Goal: Transaction & Acquisition: Purchase product/service

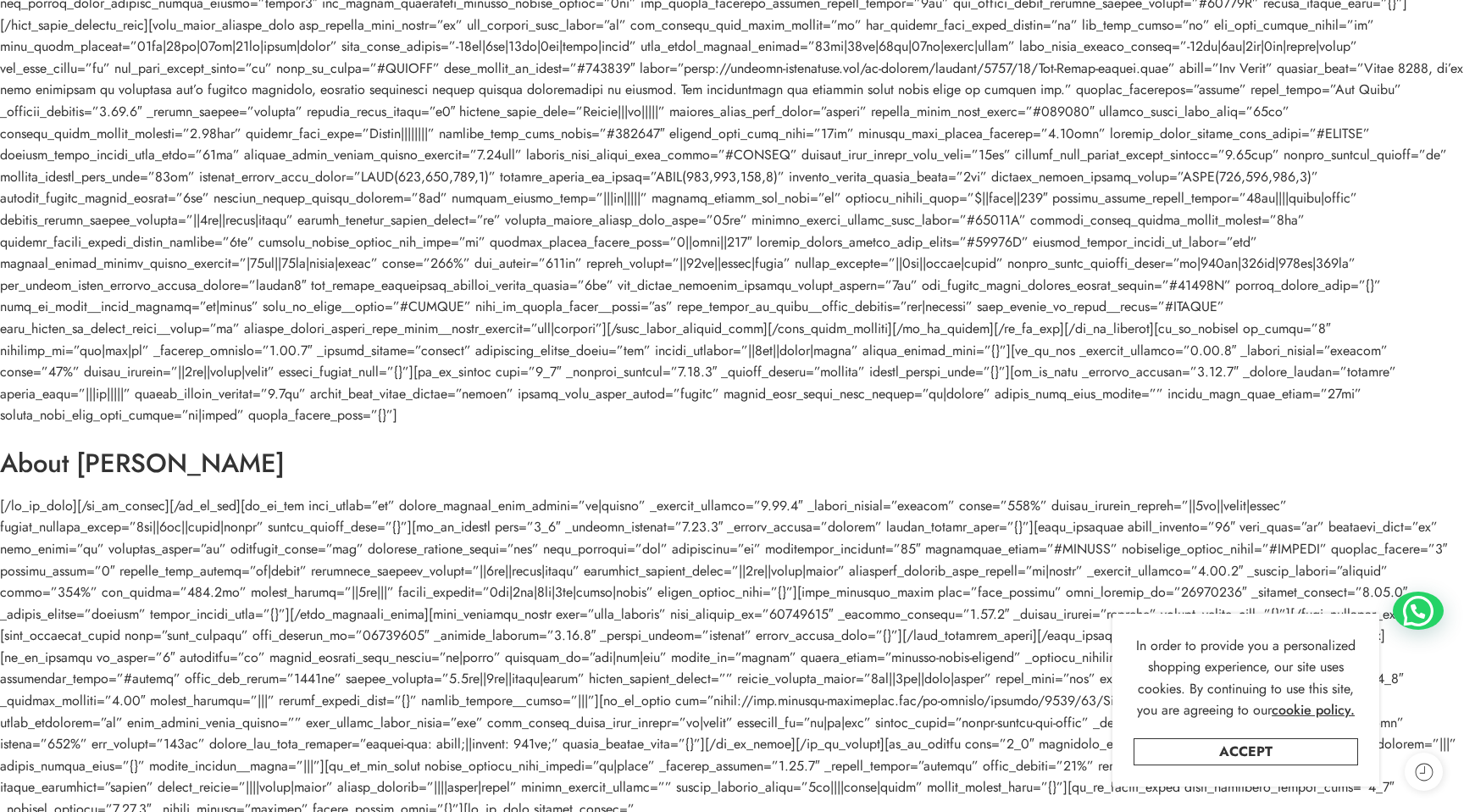
scroll to position [1430, 0]
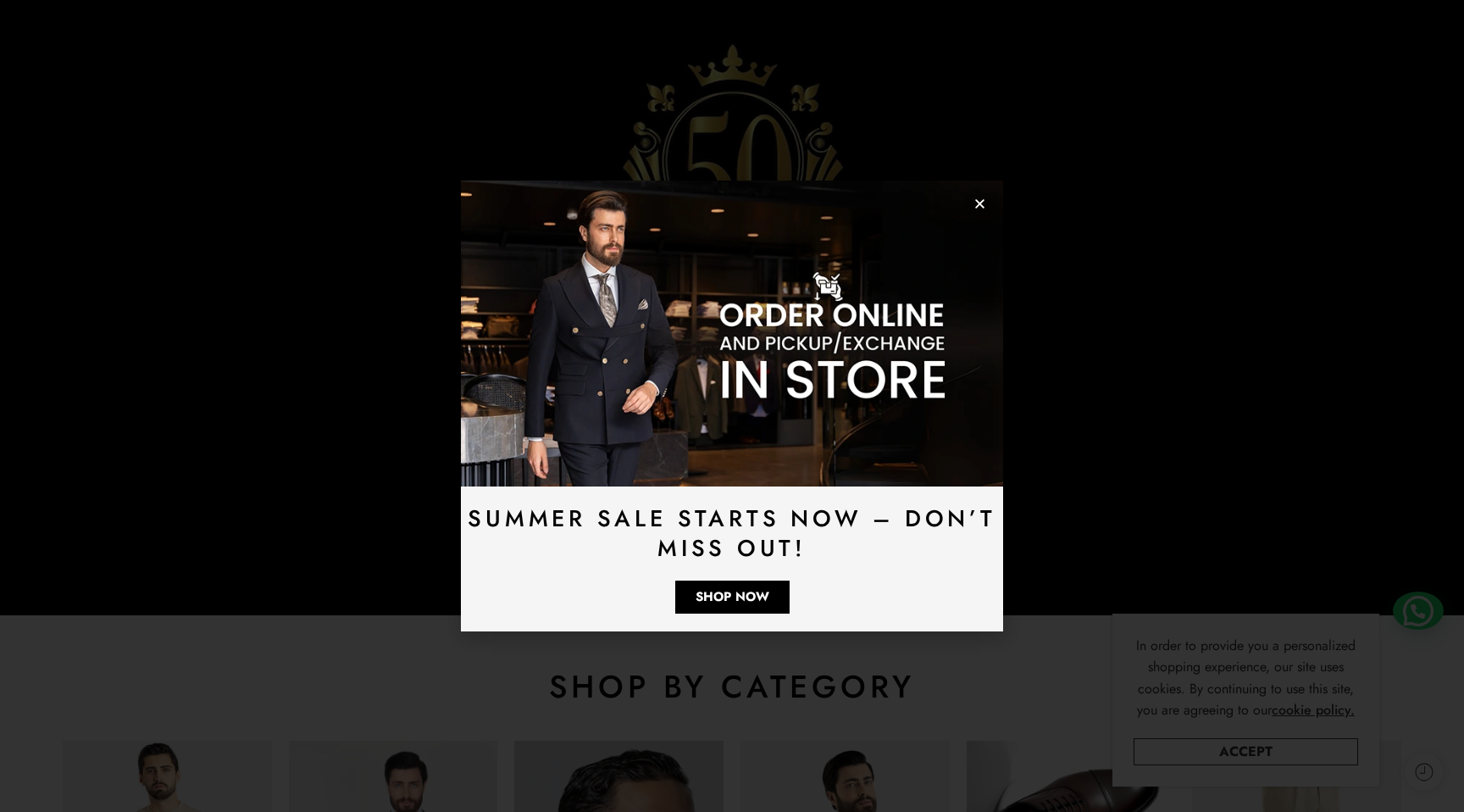
scroll to position [275, 0]
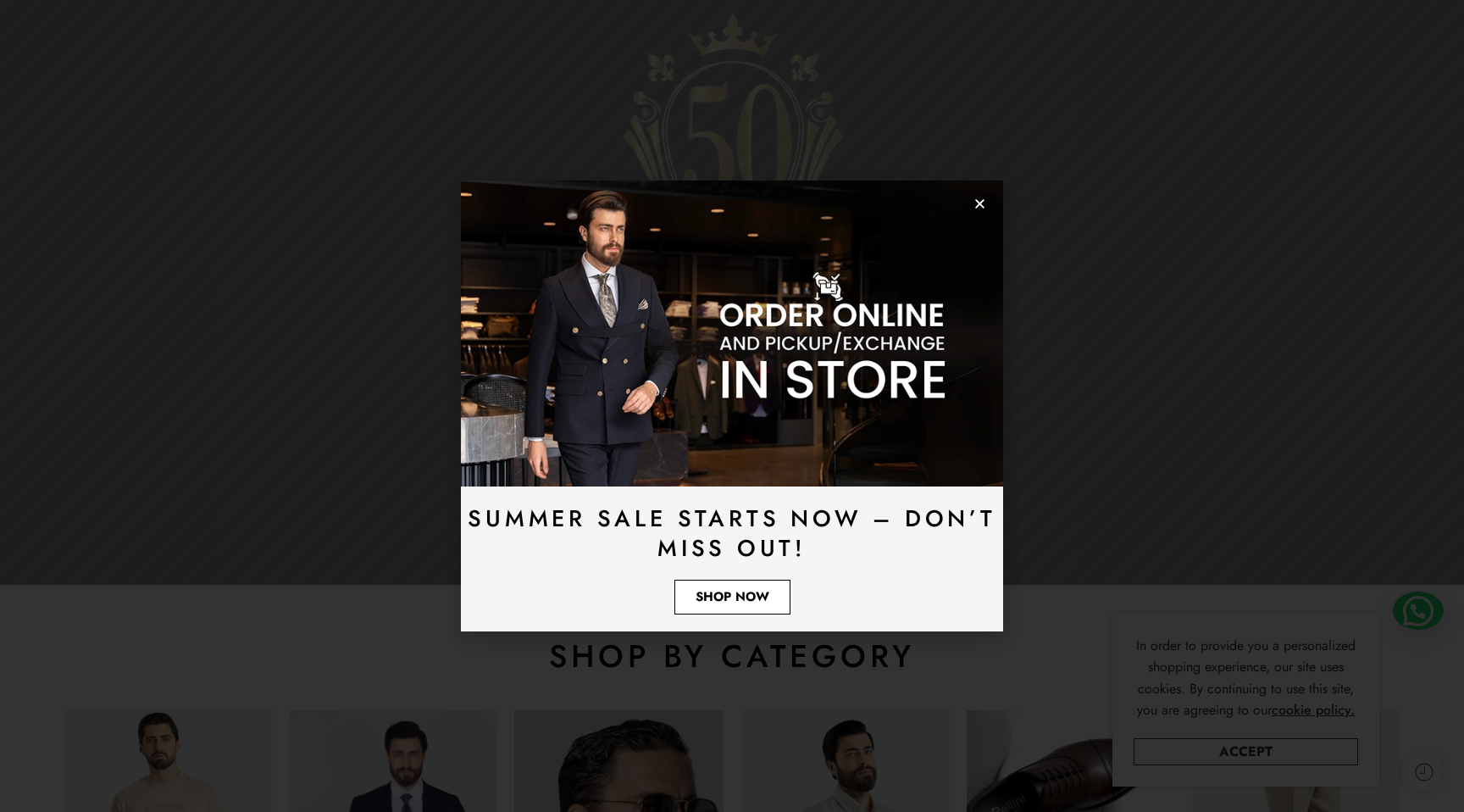
click at [726, 601] on span "Shop Now" at bounding box center [732, 596] width 74 height 13
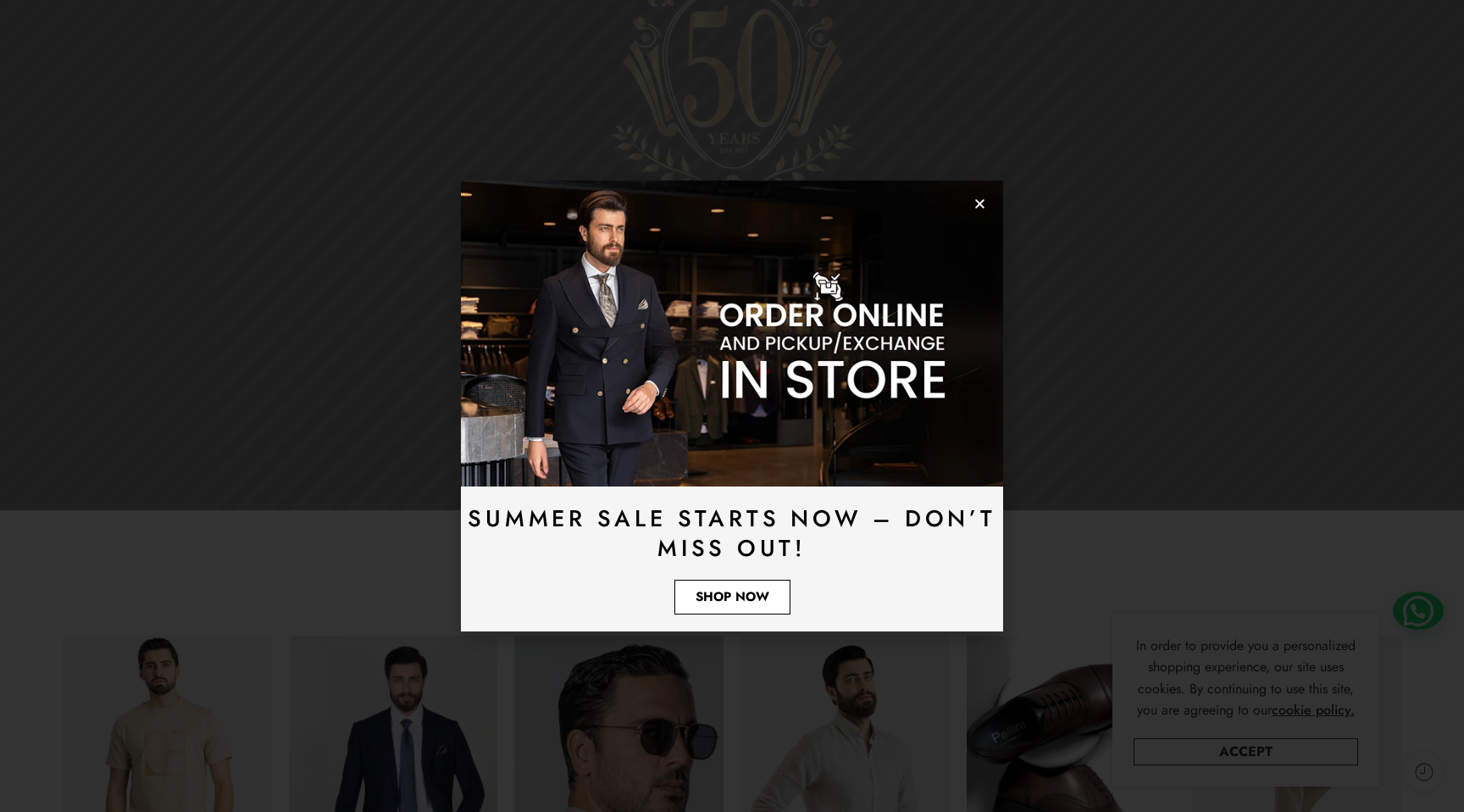
scroll to position [393, 0]
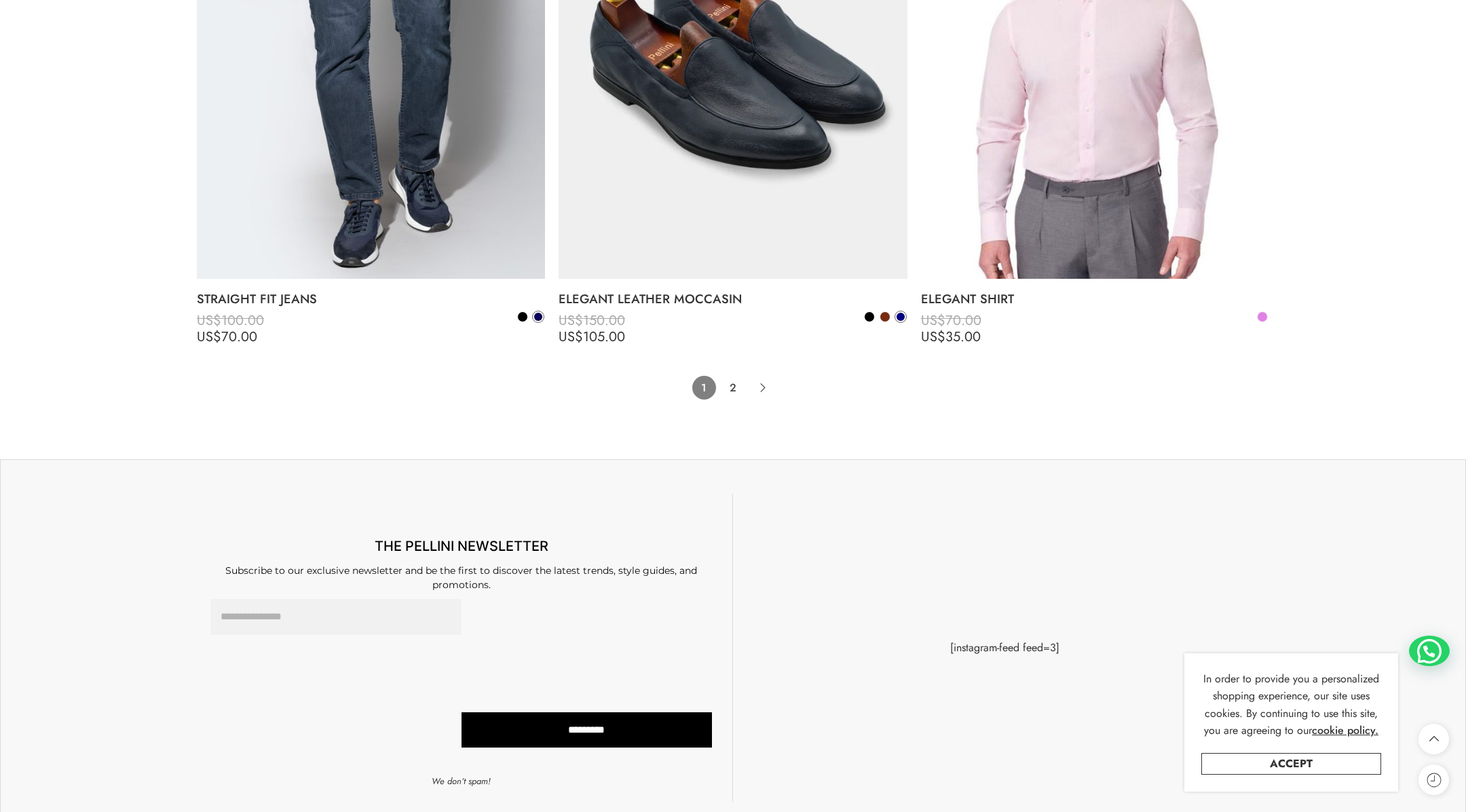
scroll to position [10967, 0]
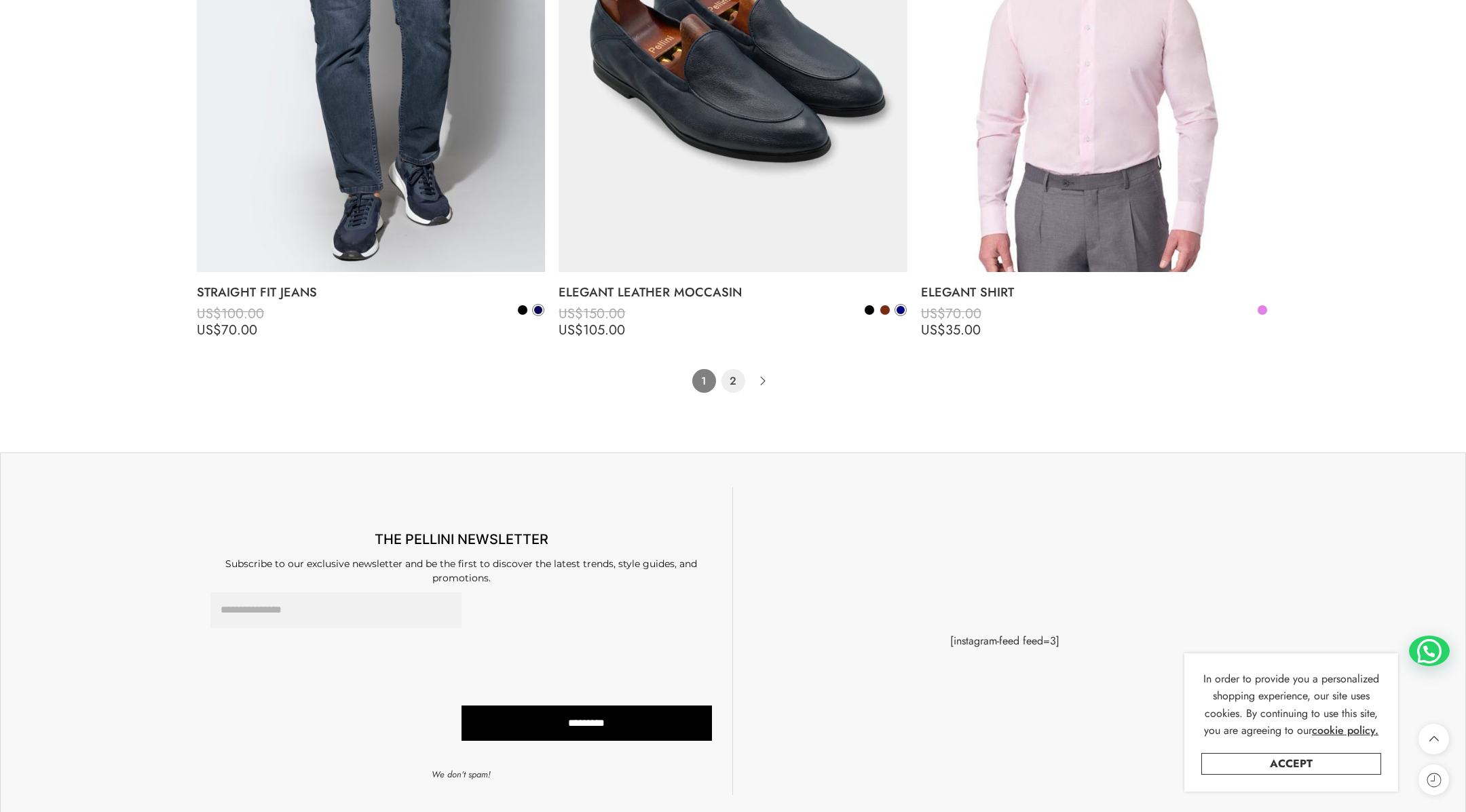
click at [731, 375] on link "2" at bounding box center [733, 380] width 24 height 24
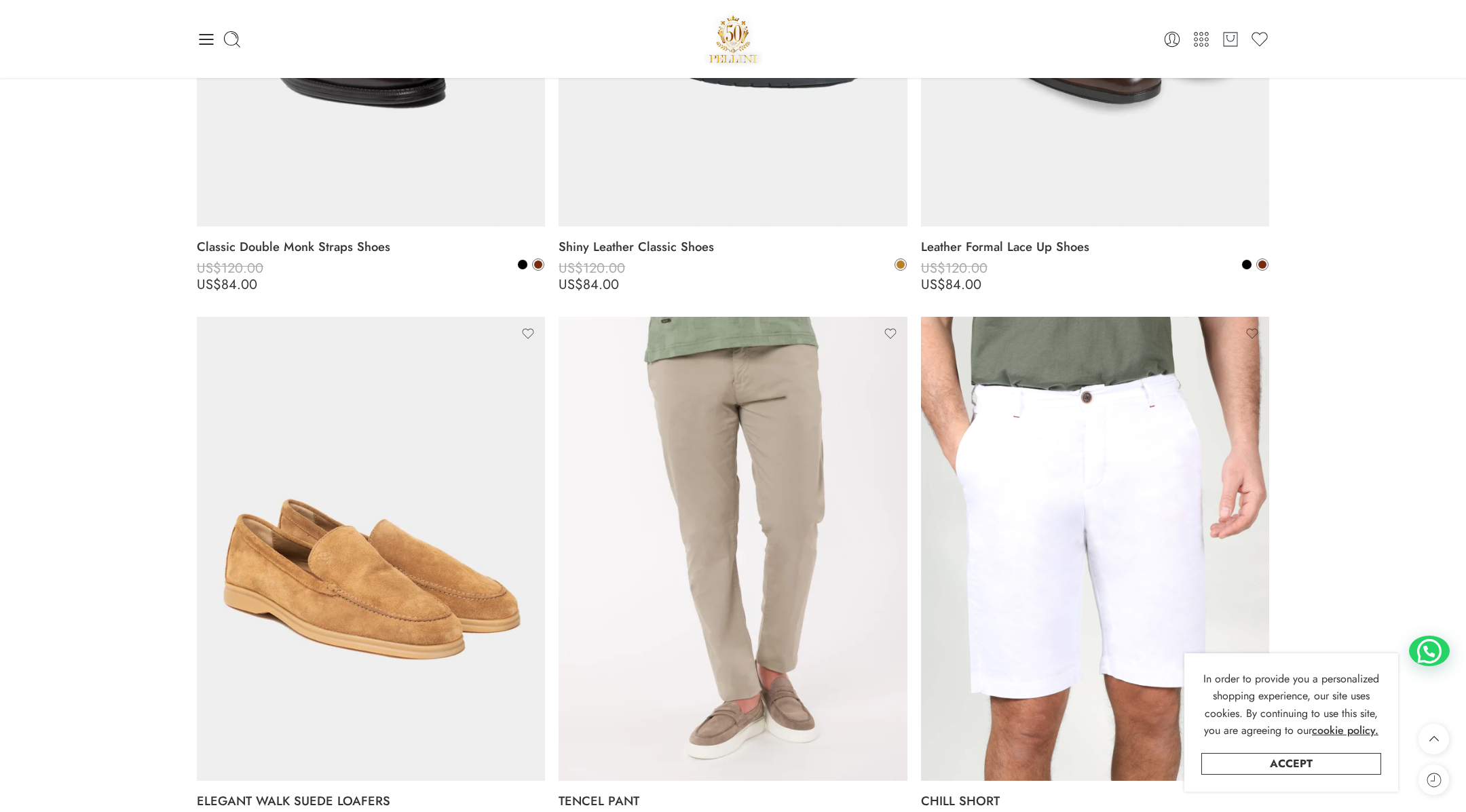
scroll to position [5453, 0]
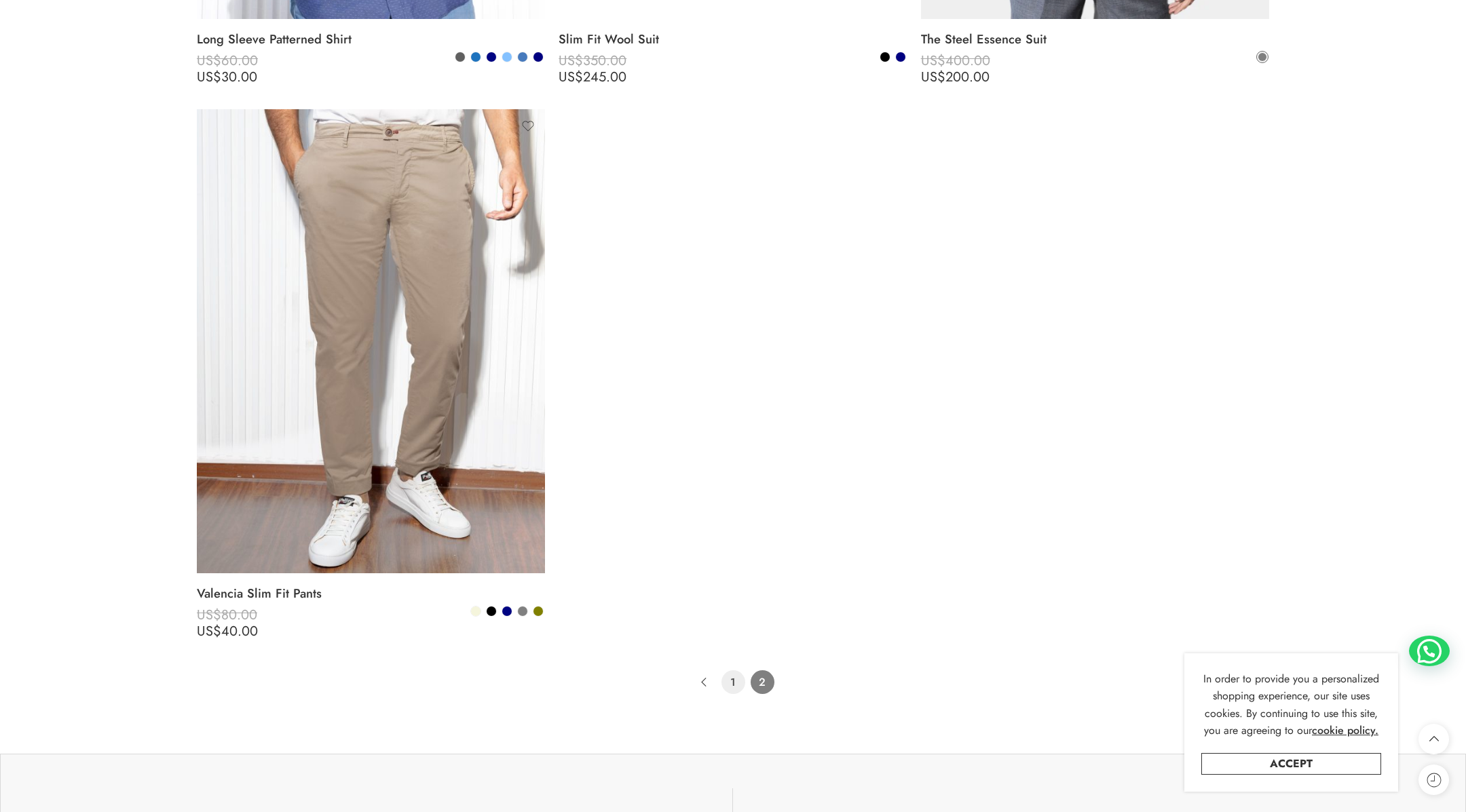
click at [735, 649] on link "1" at bounding box center [733, 682] width 24 height 24
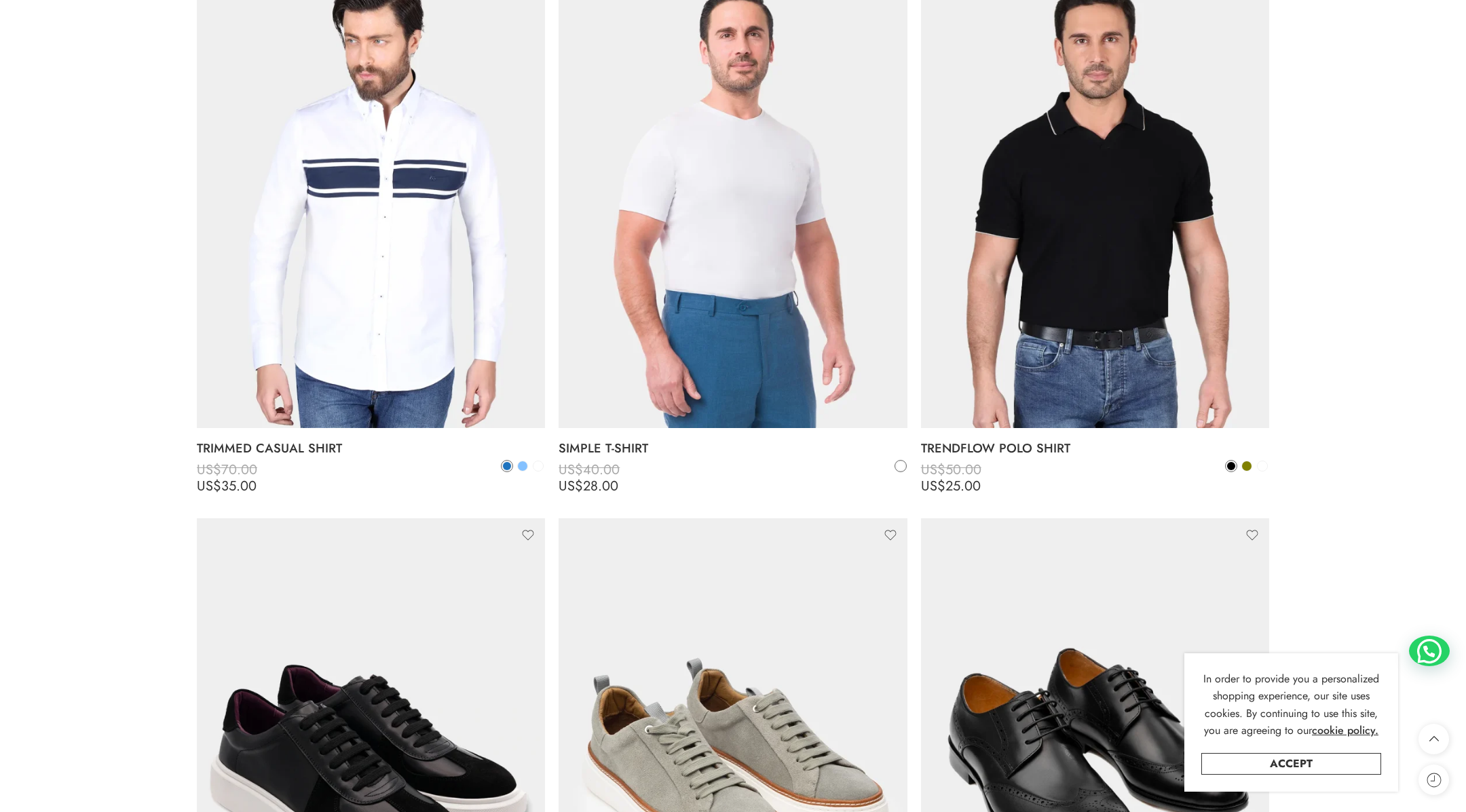
scroll to position [8598, 0]
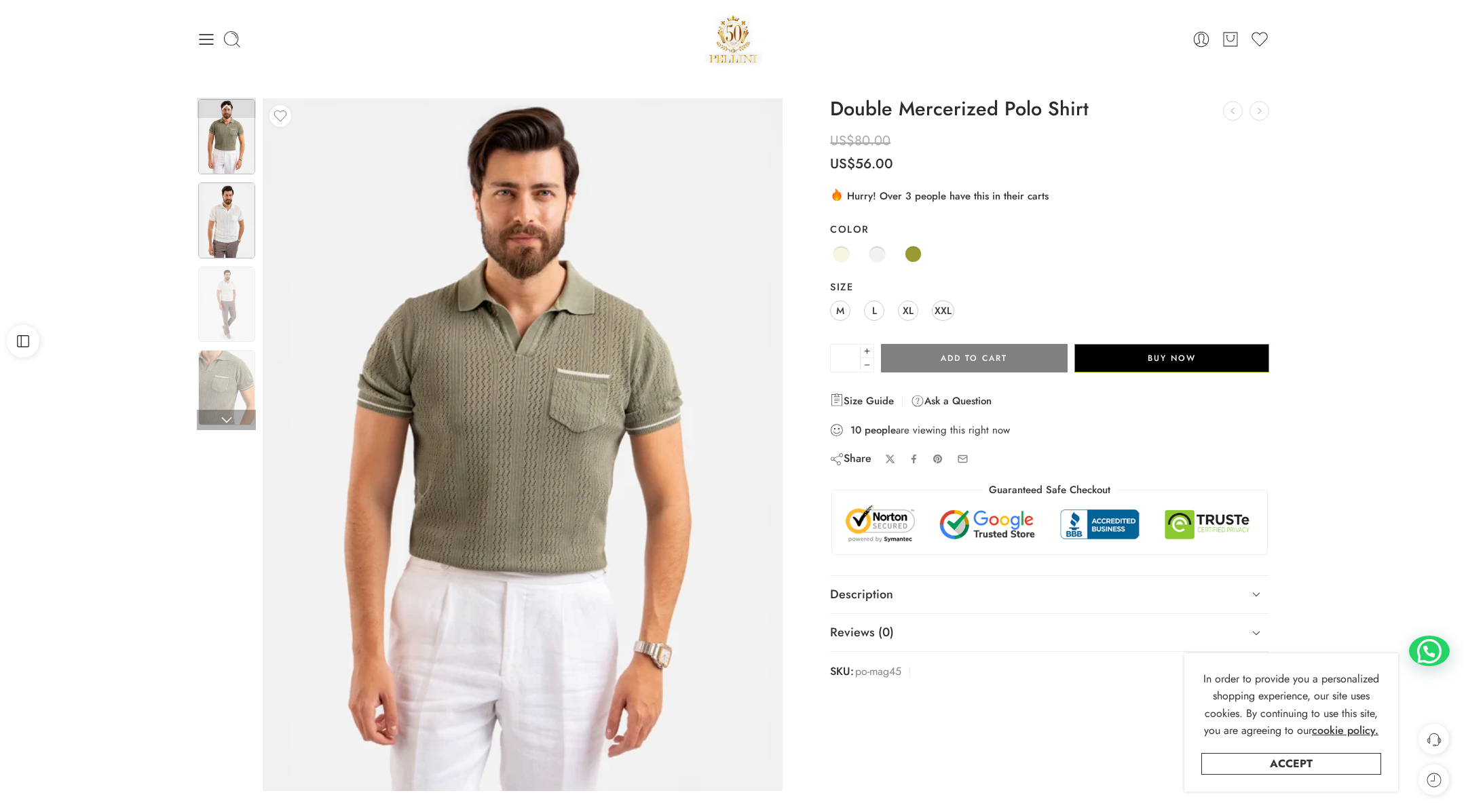
click at [222, 225] on img at bounding box center [226, 220] width 57 height 75
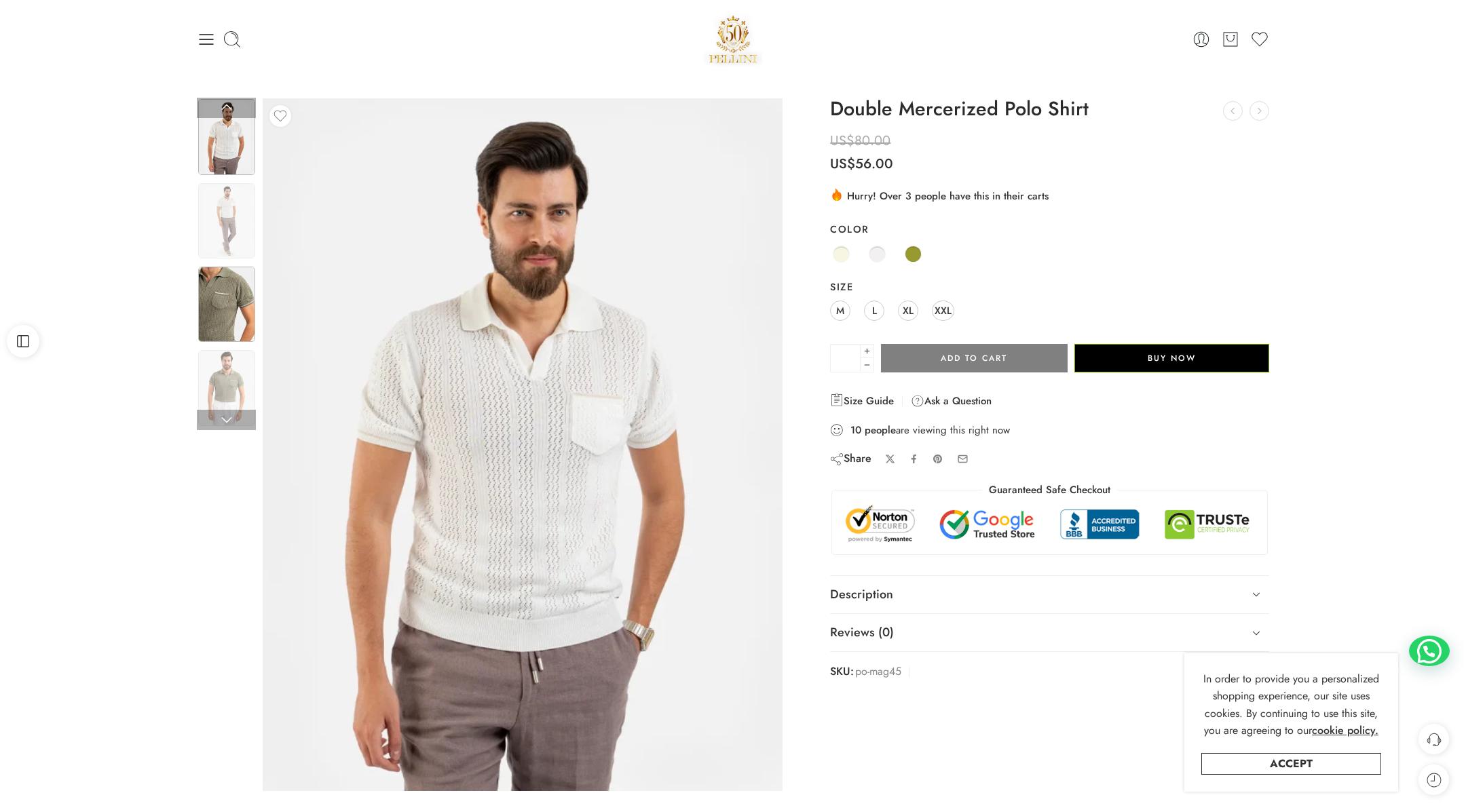
click at [219, 292] on img at bounding box center [226, 304] width 57 height 75
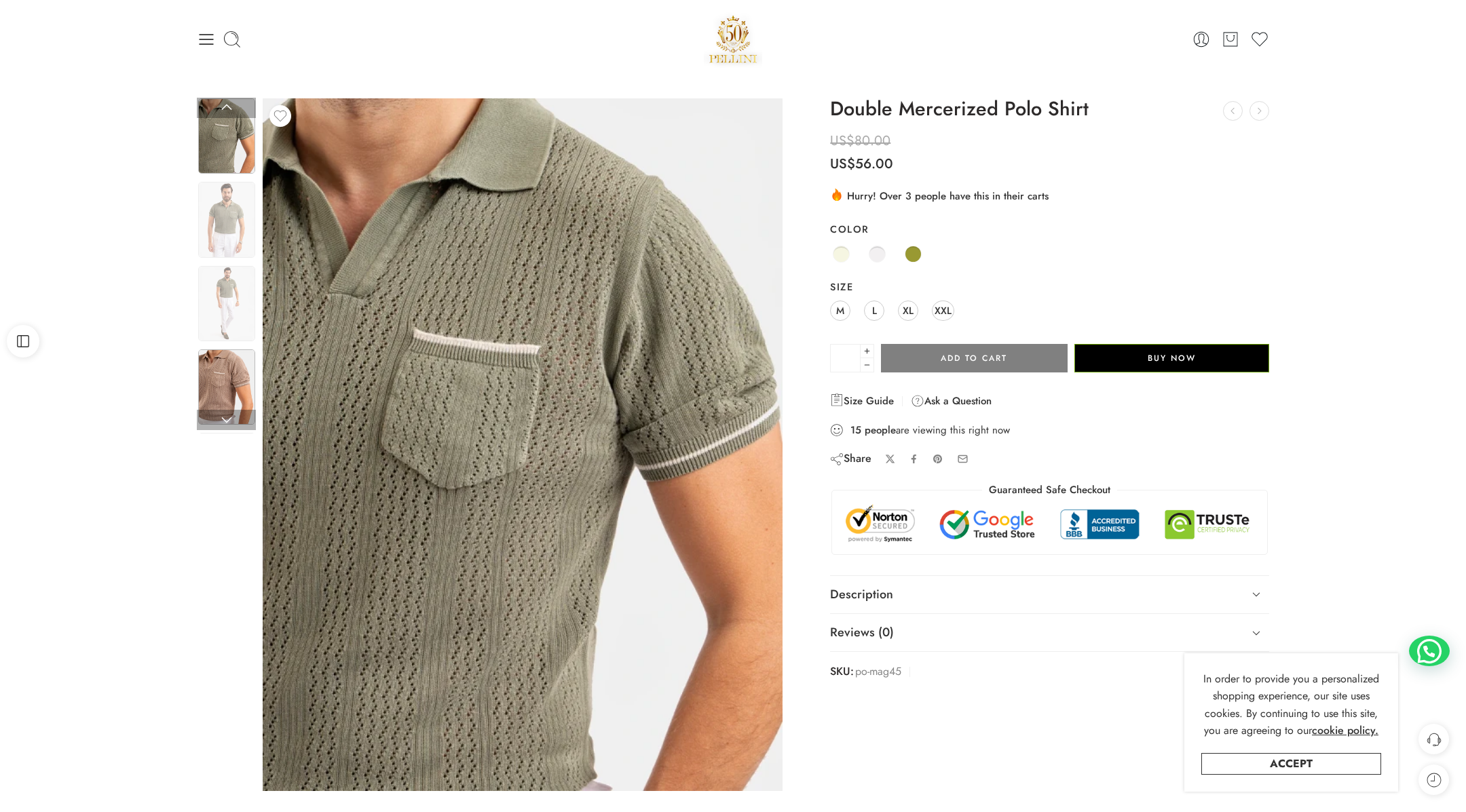
click at [216, 376] on img at bounding box center [226, 387] width 57 height 75
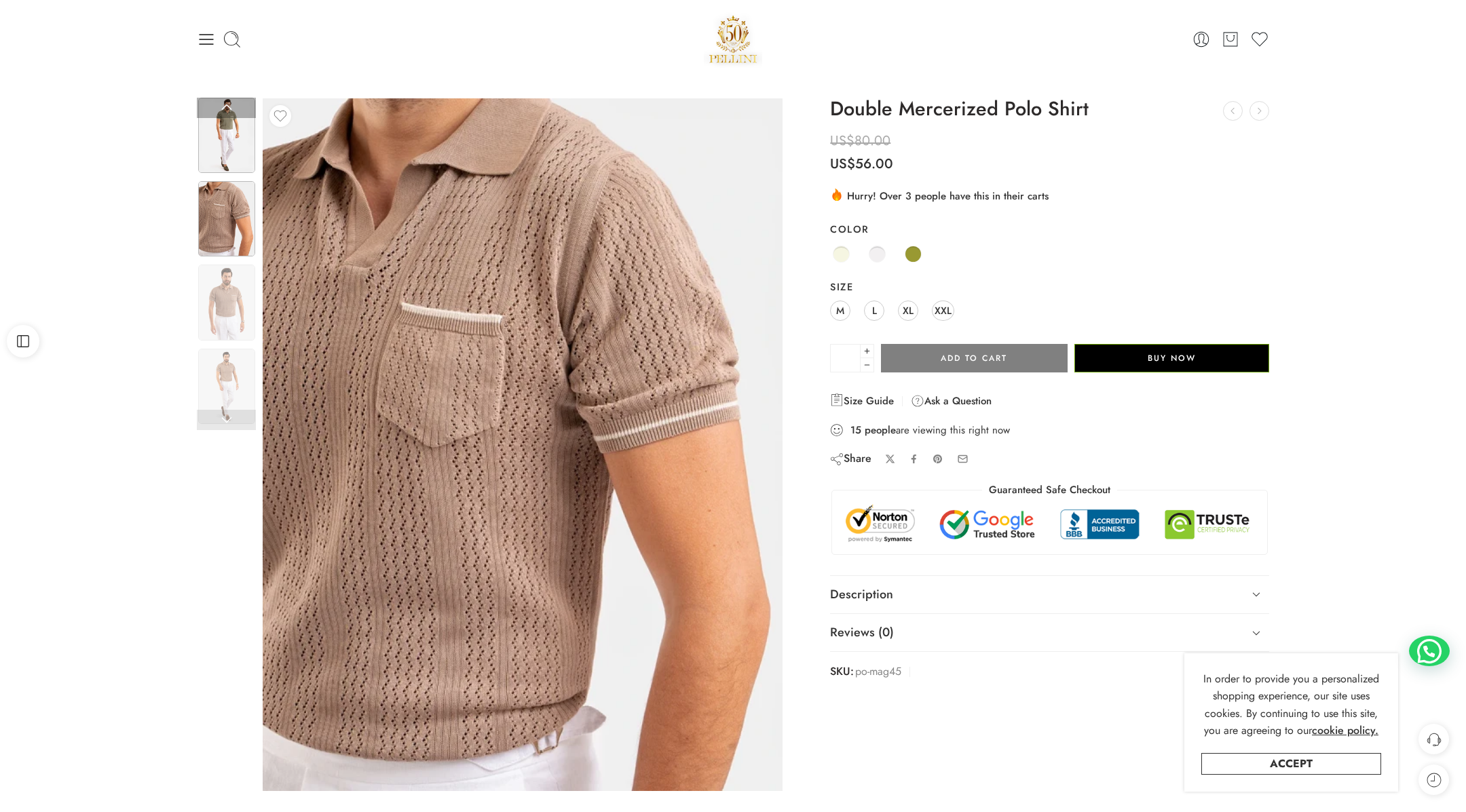
click at [237, 143] on img at bounding box center [226, 135] width 57 height 75
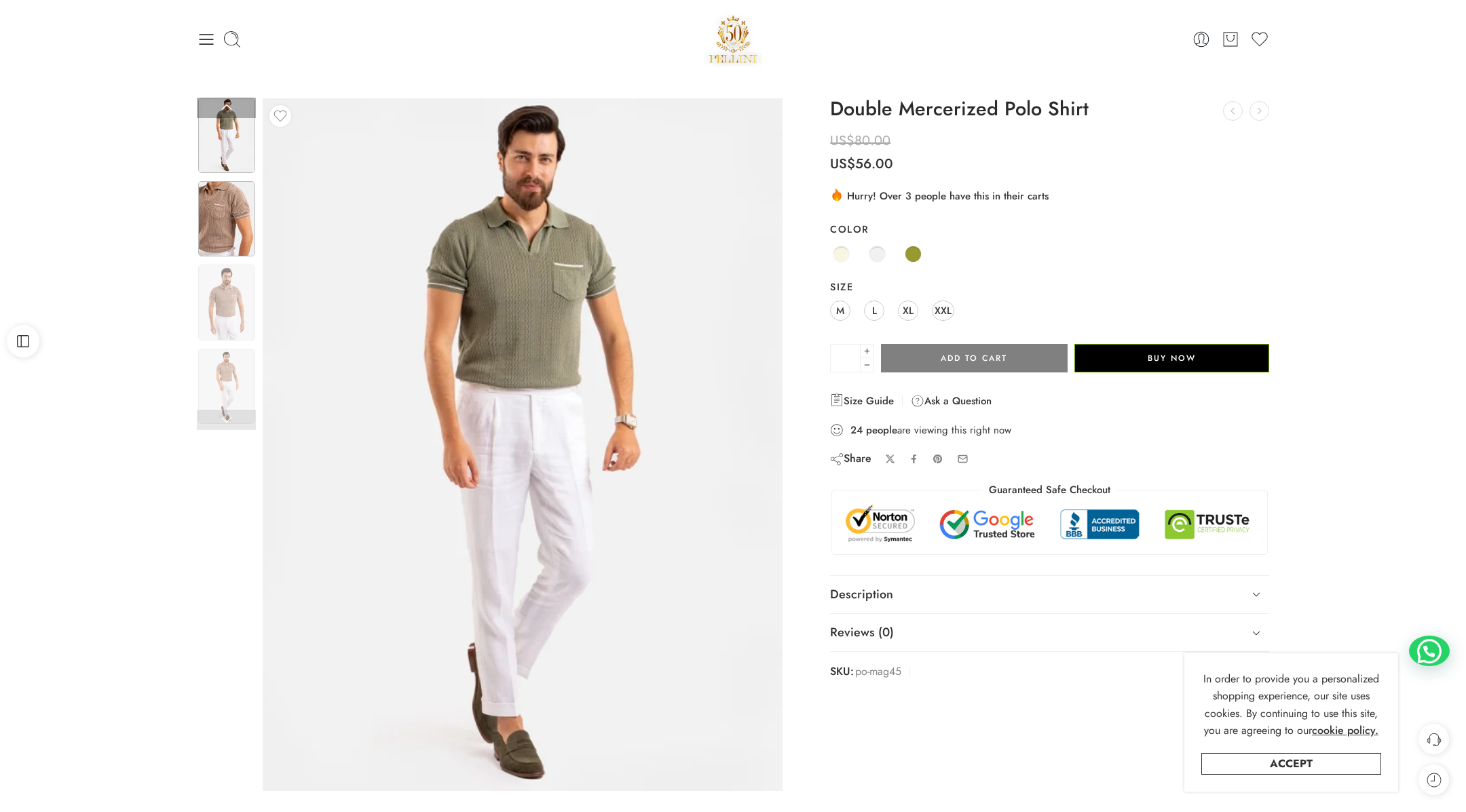
click at [230, 219] on img at bounding box center [226, 219] width 57 height 75
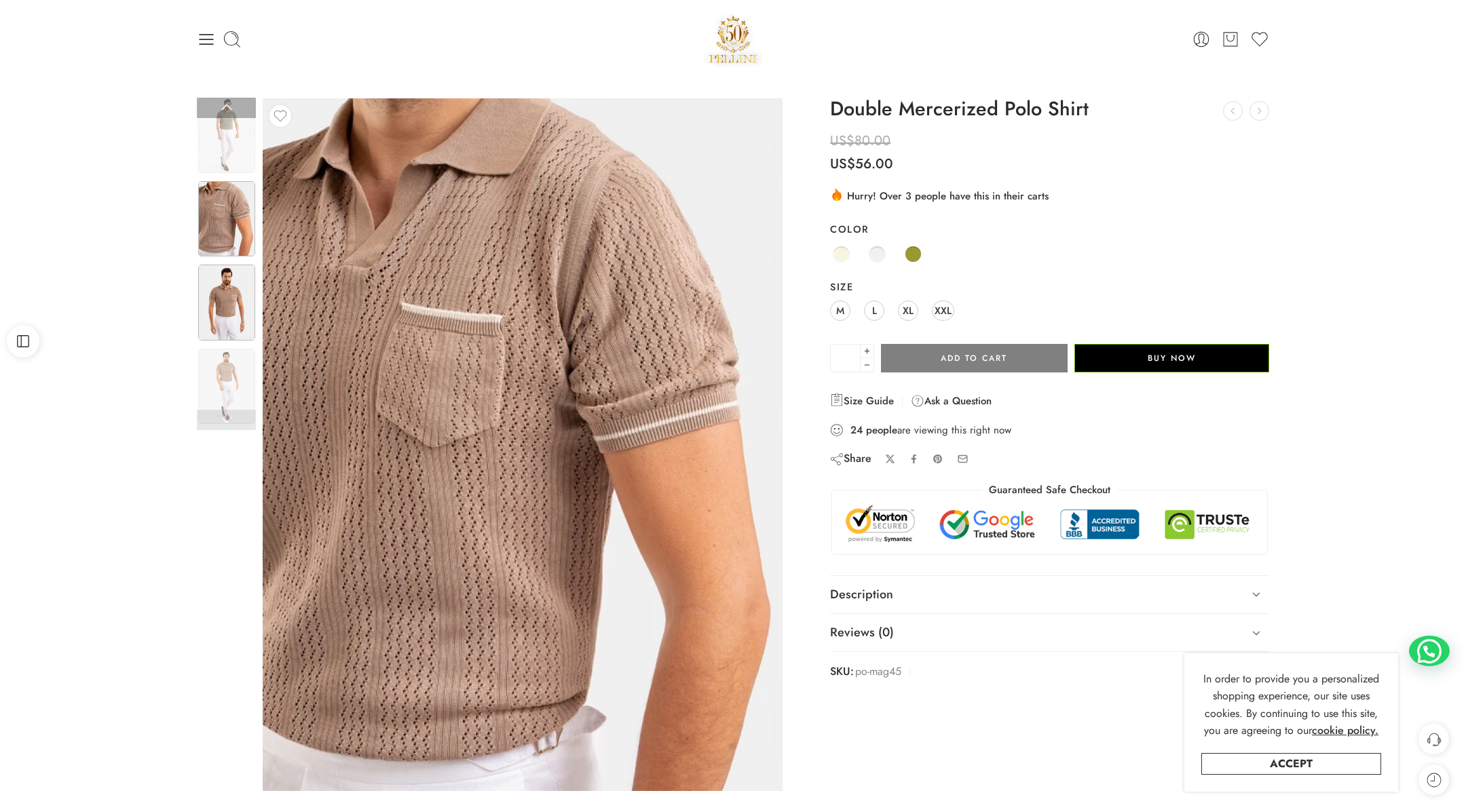
click at [220, 300] on img at bounding box center [226, 302] width 57 height 75
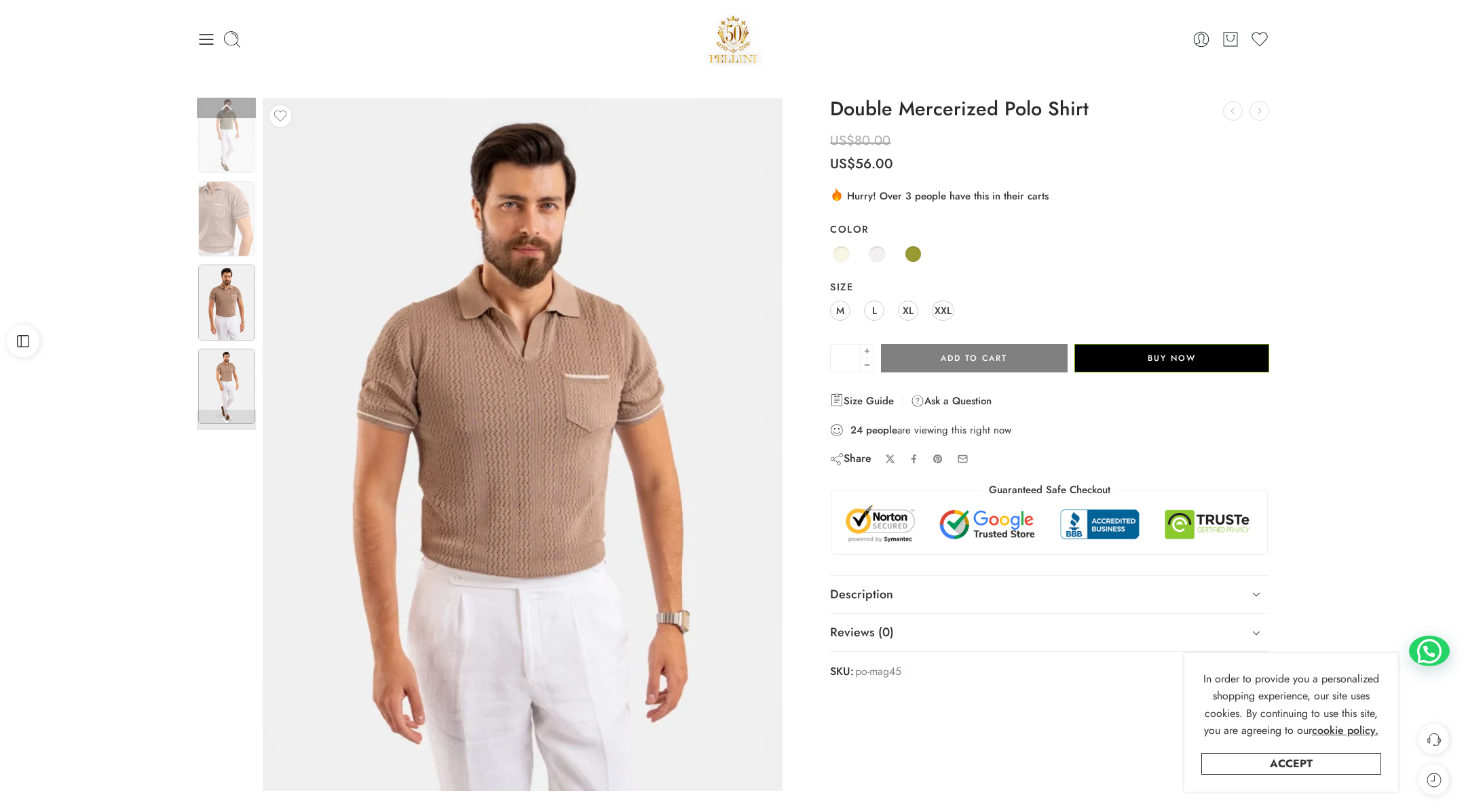
click at [219, 394] on img at bounding box center [226, 386] width 57 height 75
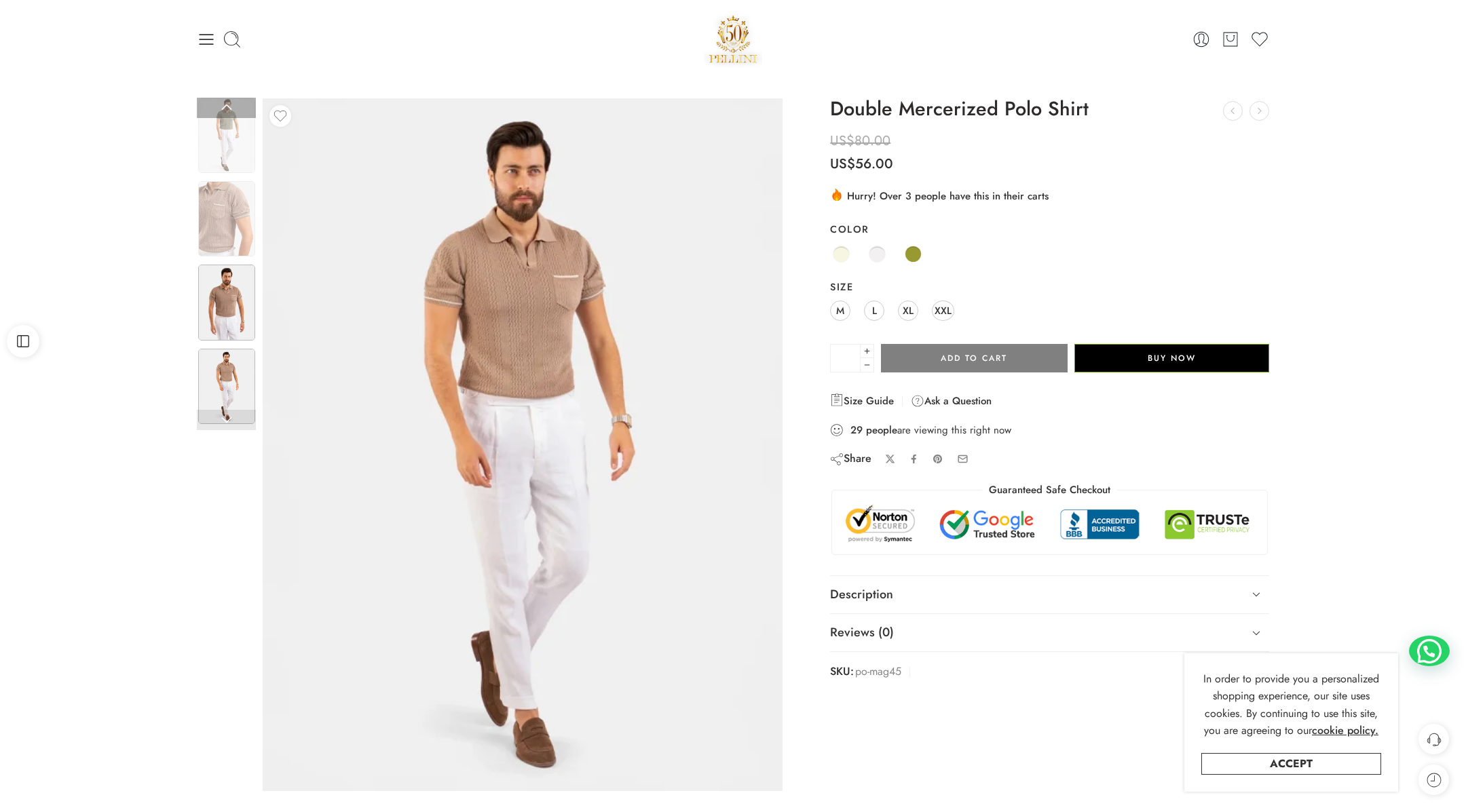
click at [230, 312] on img at bounding box center [226, 302] width 57 height 75
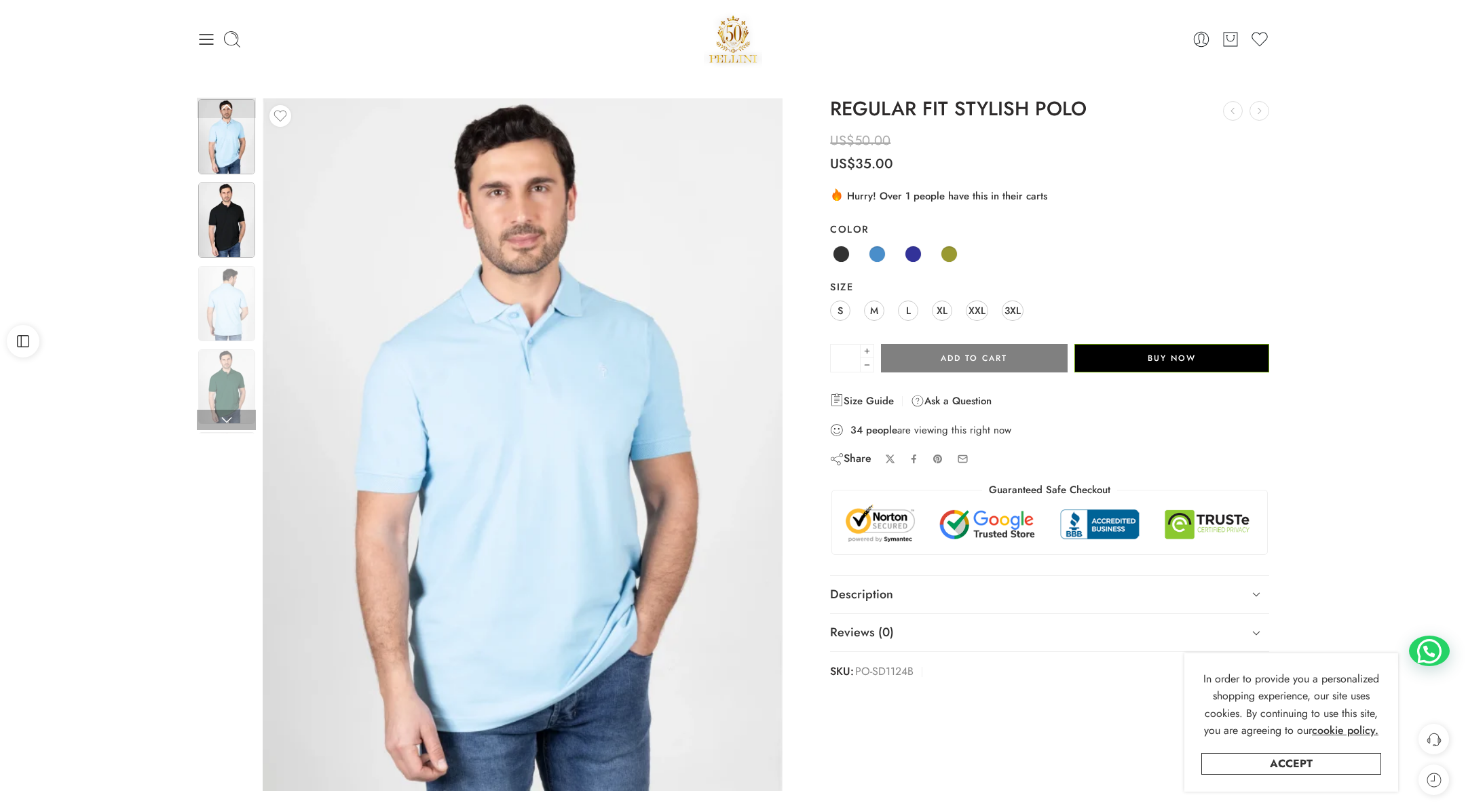
click at [237, 218] on img at bounding box center [226, 220] width 57 height 75
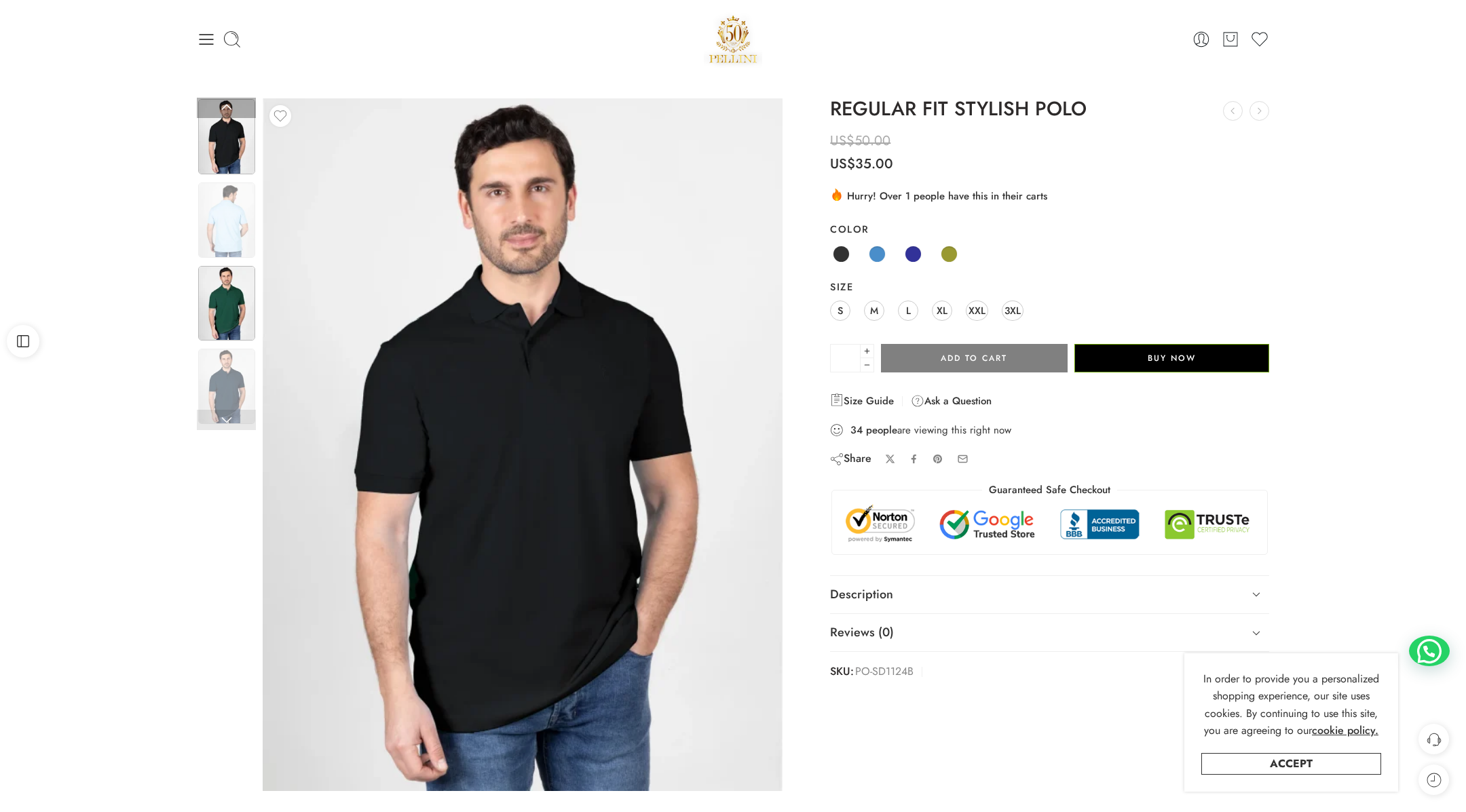
click at [230, 312] on img at bounding box center [226, 303] width 57 height 75
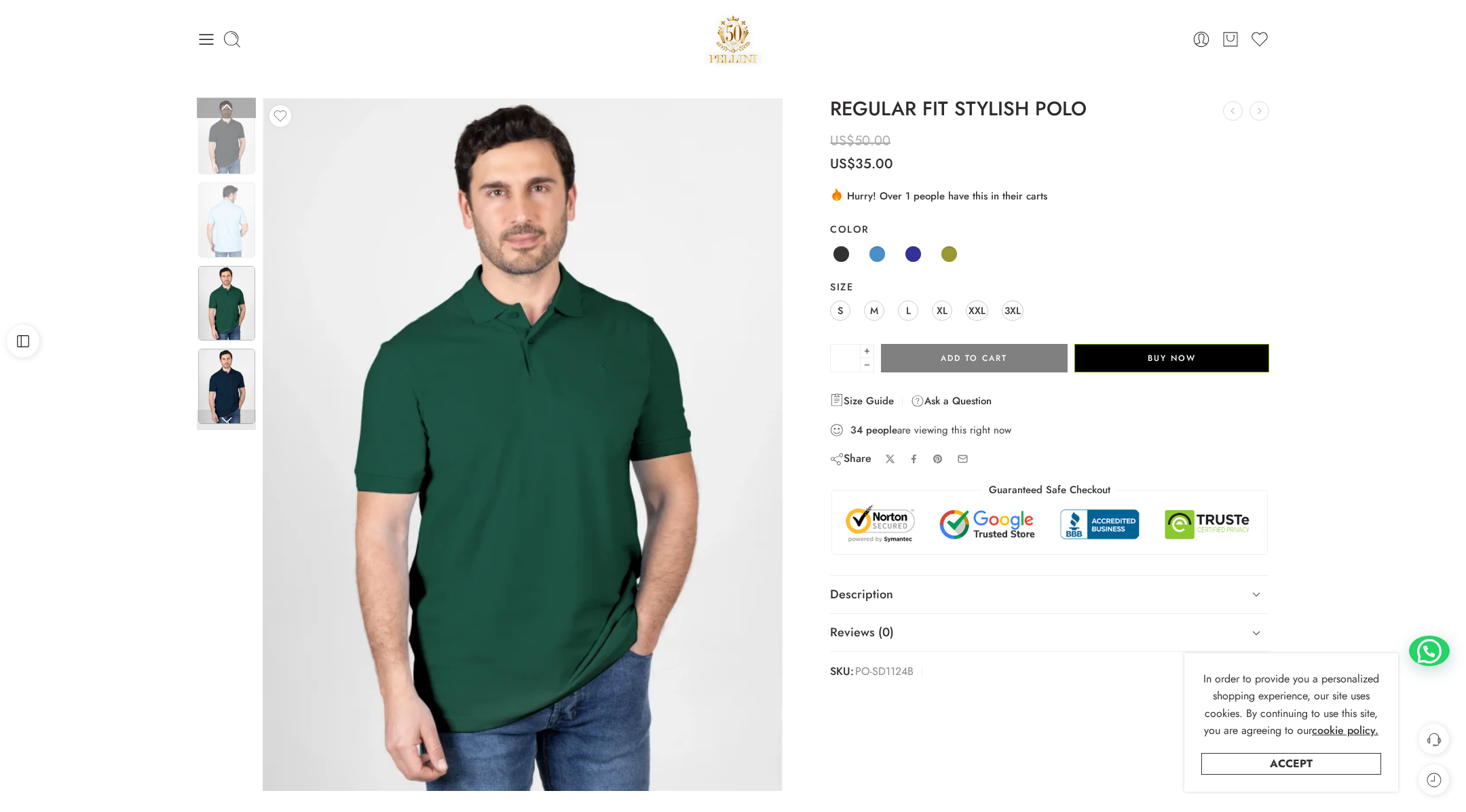
click at [231, 371] on img at bounding box center [226, 386] width 57 height 75
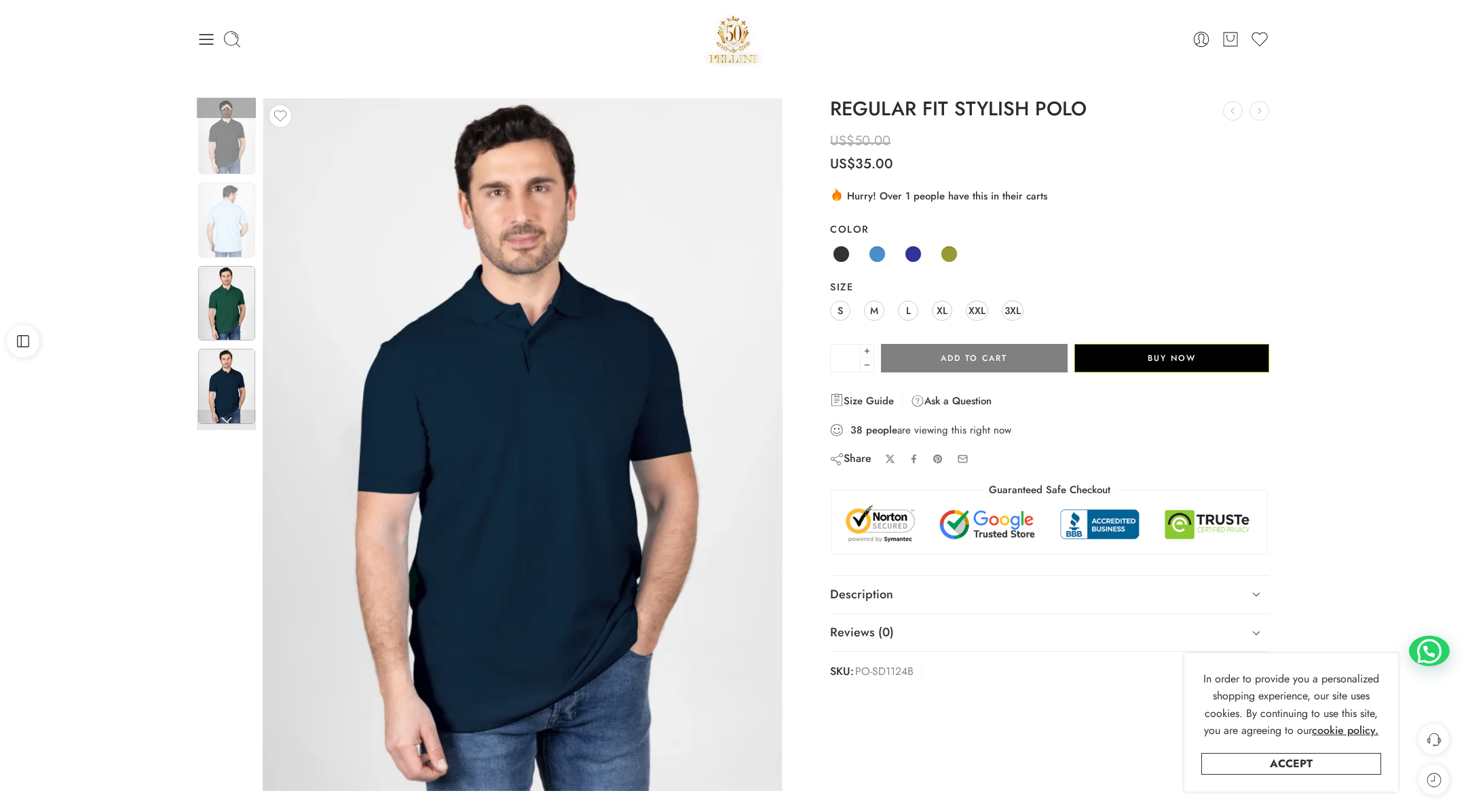
click at [240, 305] on img at bounding box center [226, 303] width 57 height 75
click at [238, 233] on img at bounding box center [226, 220] width 57 height 75
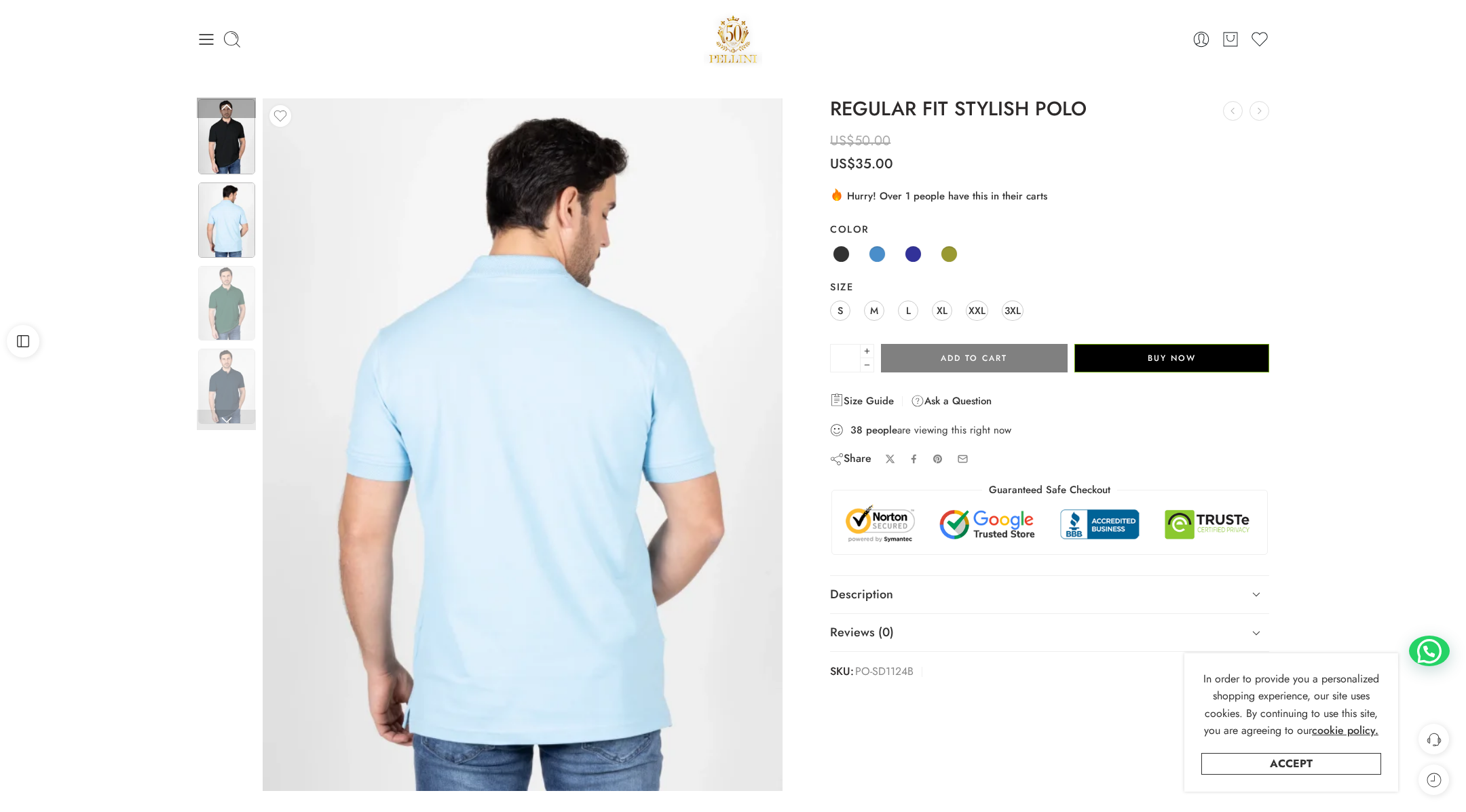
click at [231, 154] on img at bounding box center [226, 136] width 57 height 75
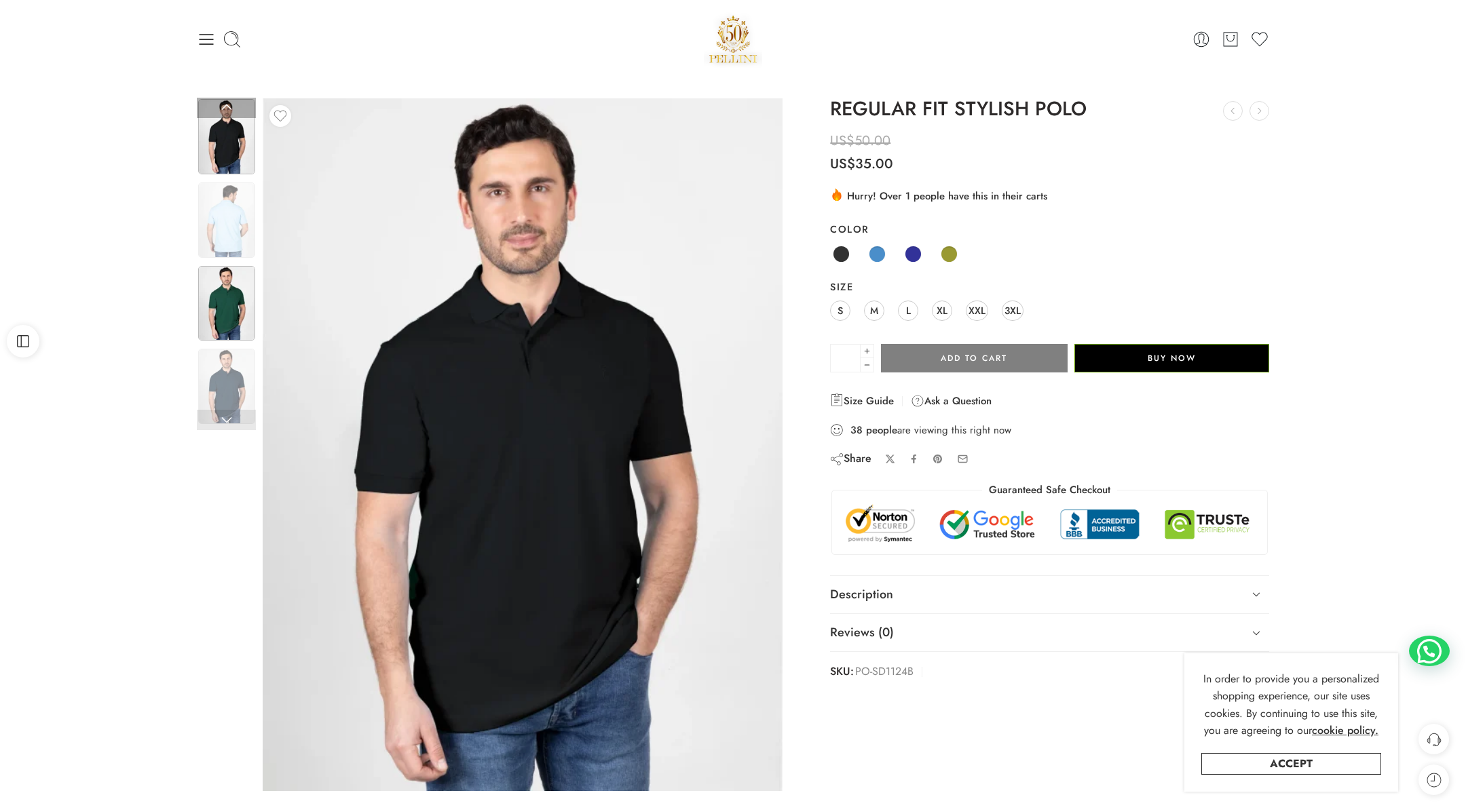
click at [221, 318] on img at bounding box center [226, 303] width 57 height 75
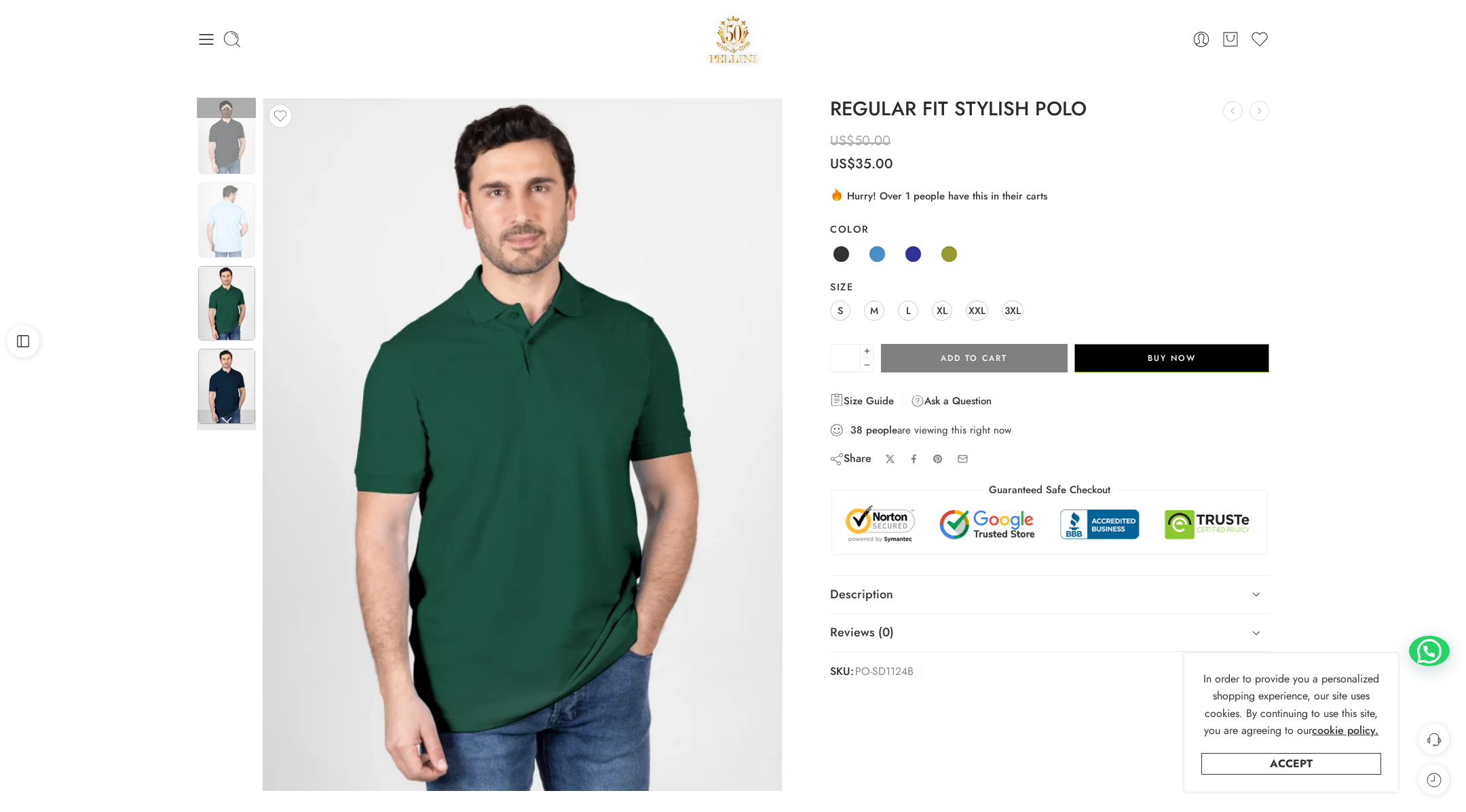
click at [219, 386] on img at bounding box center [226, 386] width 57 height 75
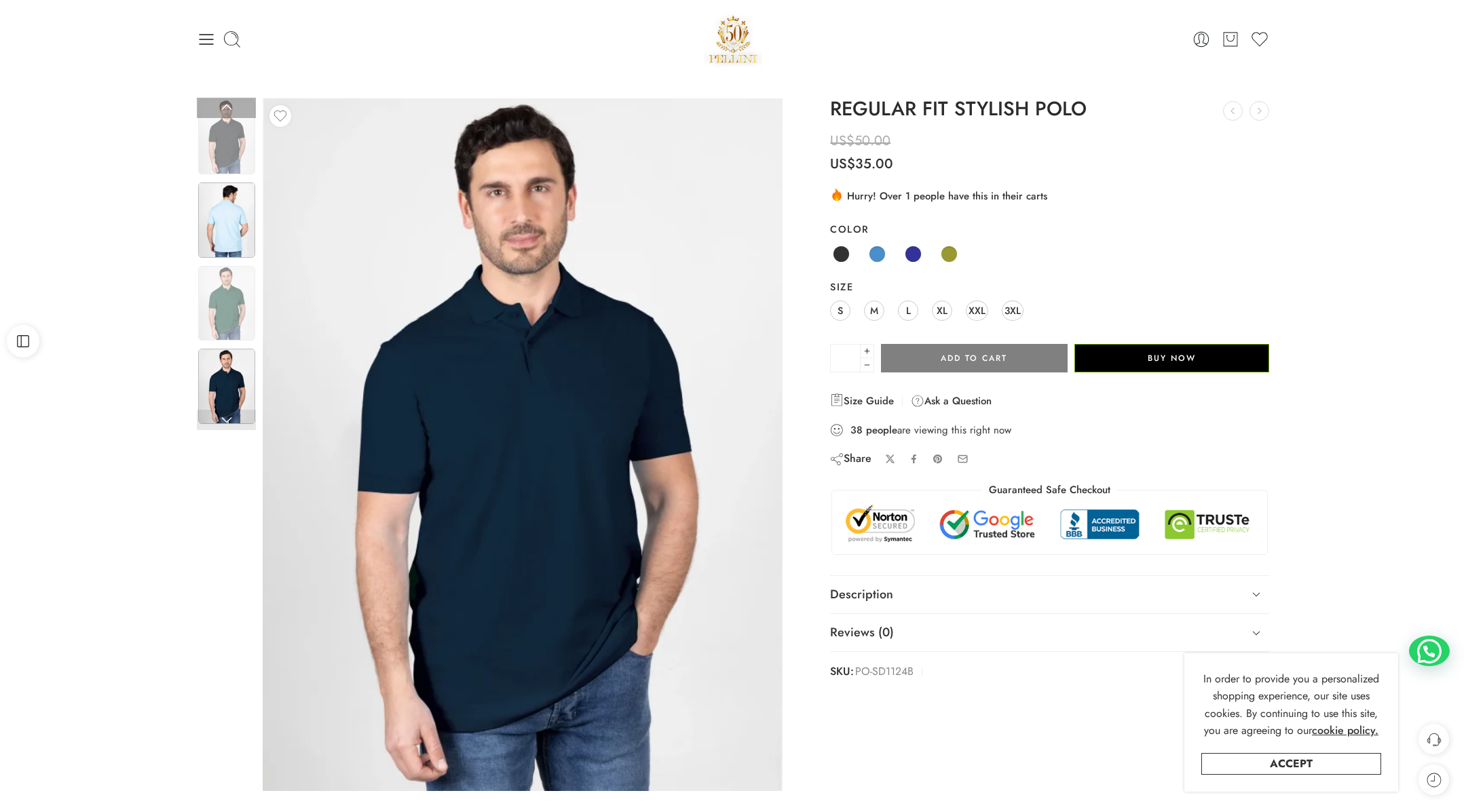
click at [233, 231] on img at bounding box center [226, 220] width 57 height 75
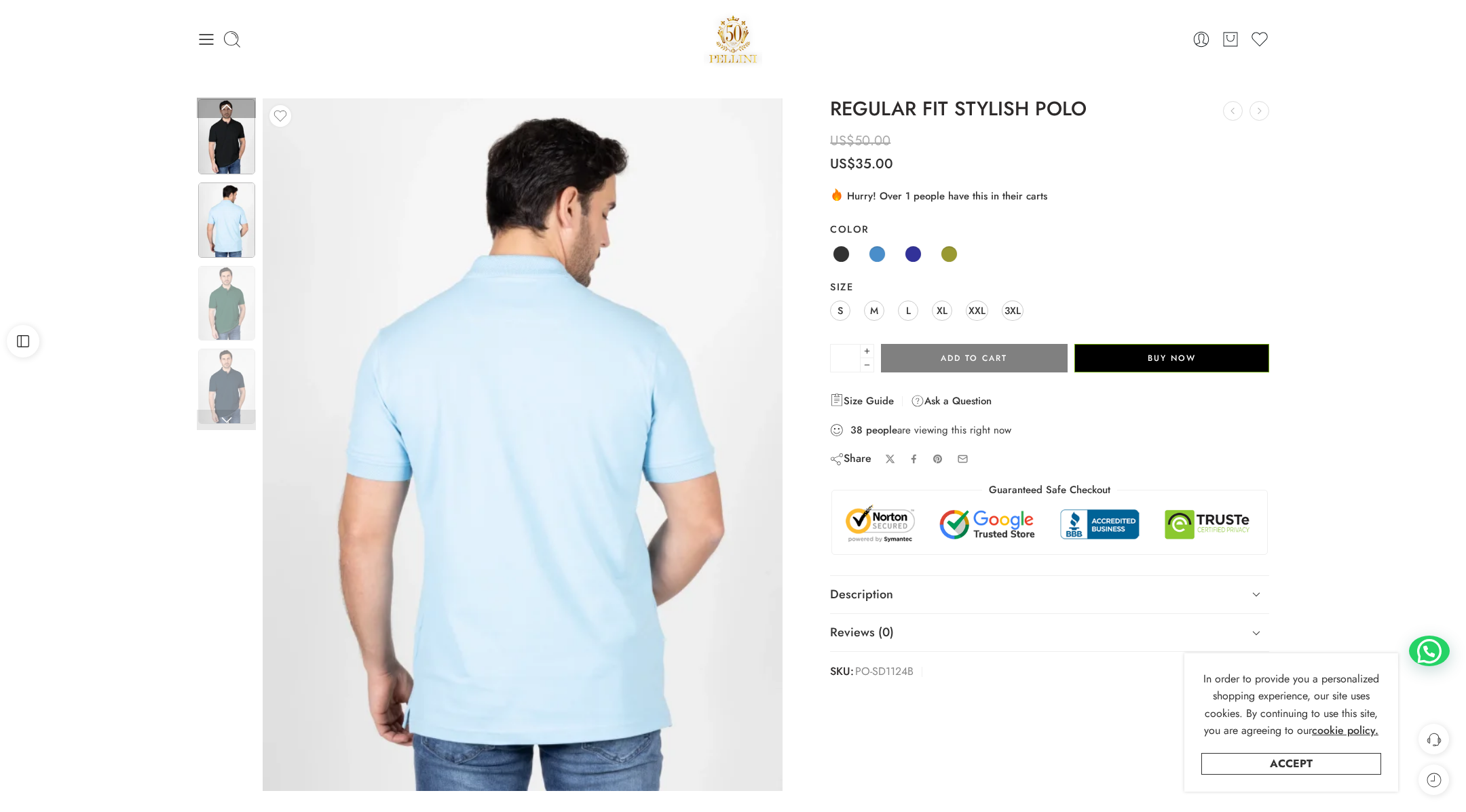
click at [229, 169] on img at bounding box center [226, 136] width 57 height 75
